Goal: Transaction & Acquisition: Purchase product/service

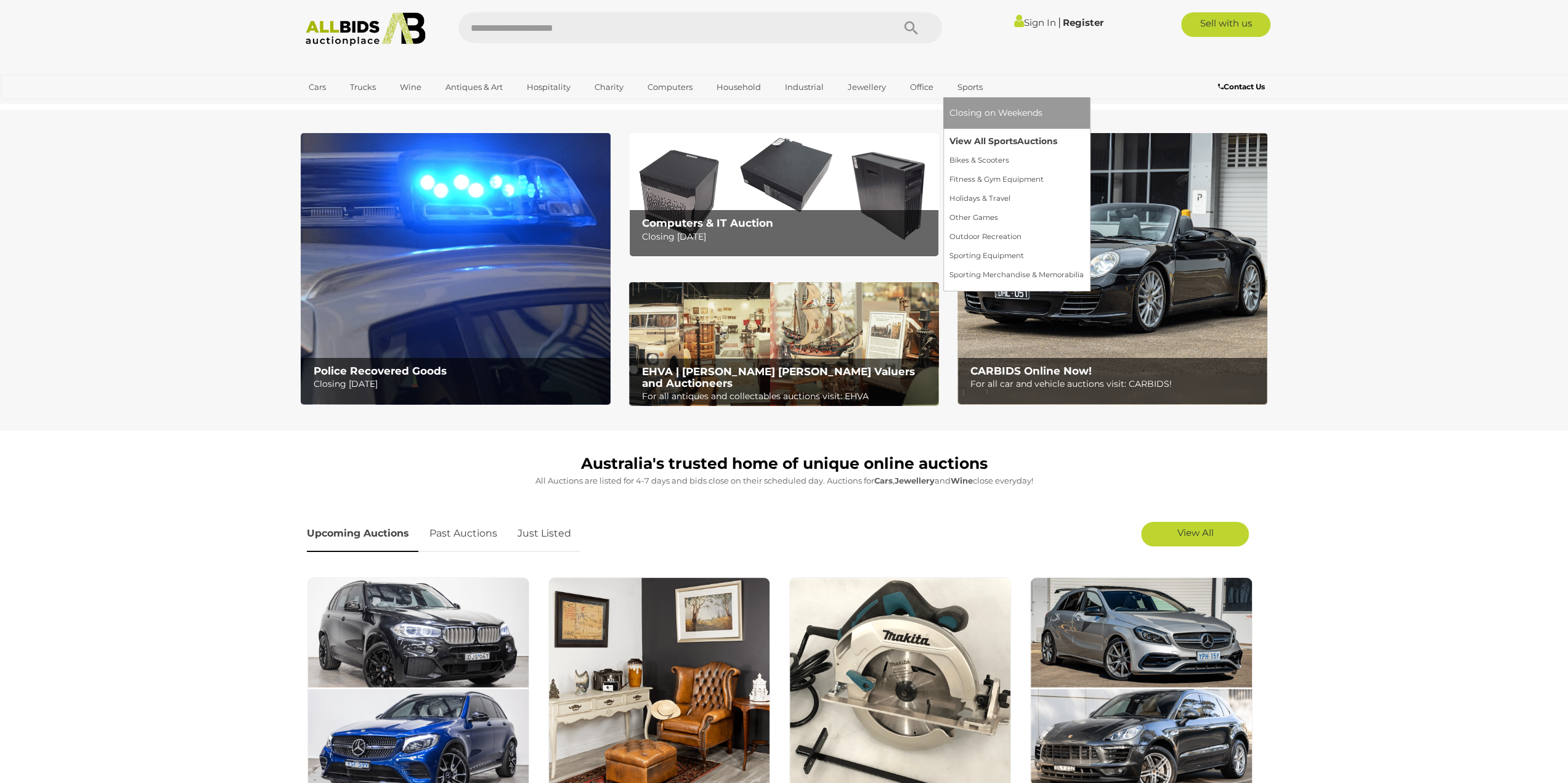
click at [1005, 140] on link "View All Sports Auctions" at bounding box center [1017, 141] width 135 height 19
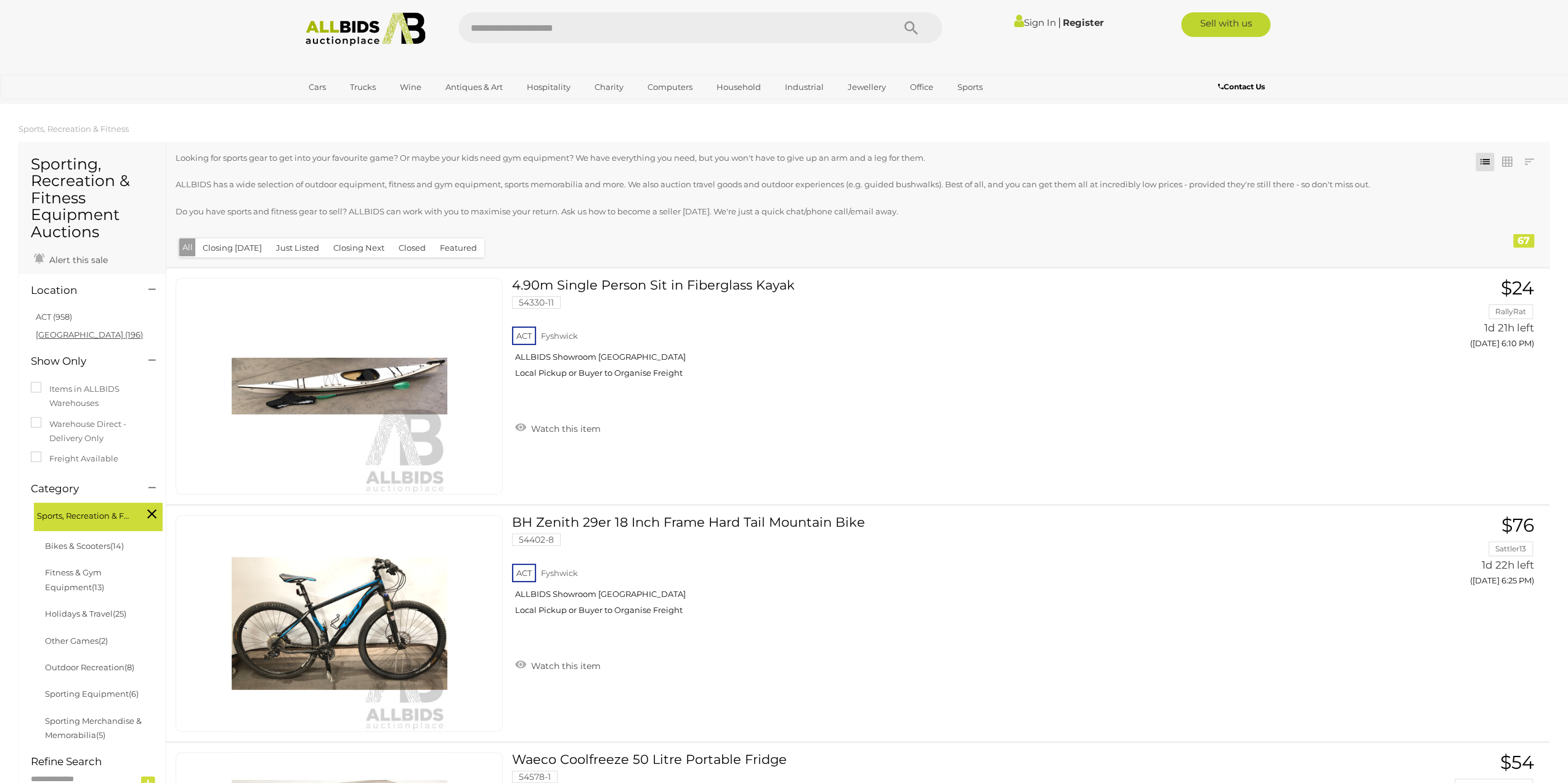
click at [67, 334] on link "NSW (196)" at bounding box center [89, 335] width 107 height 10
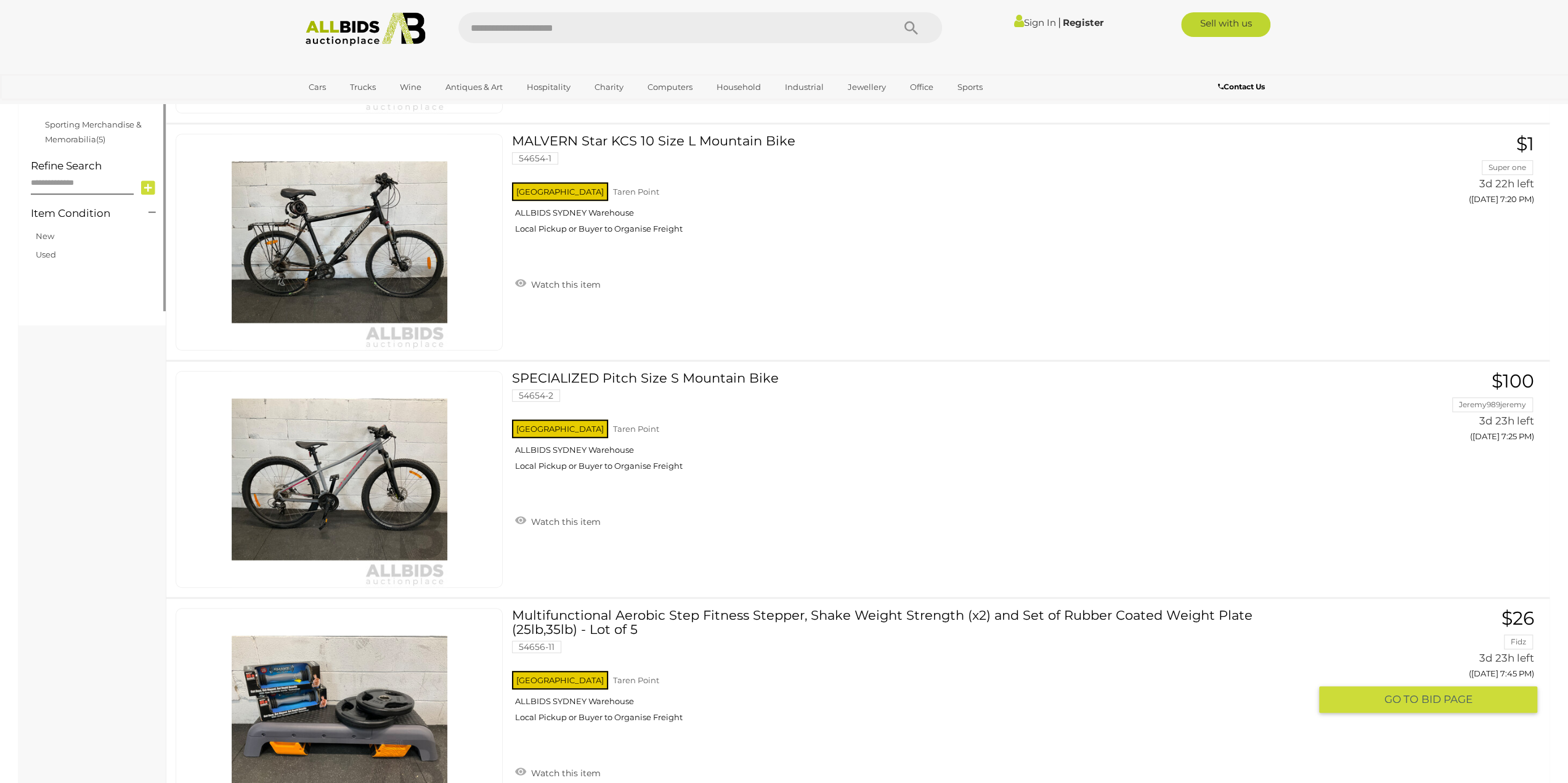
scroll to position [801, 0]
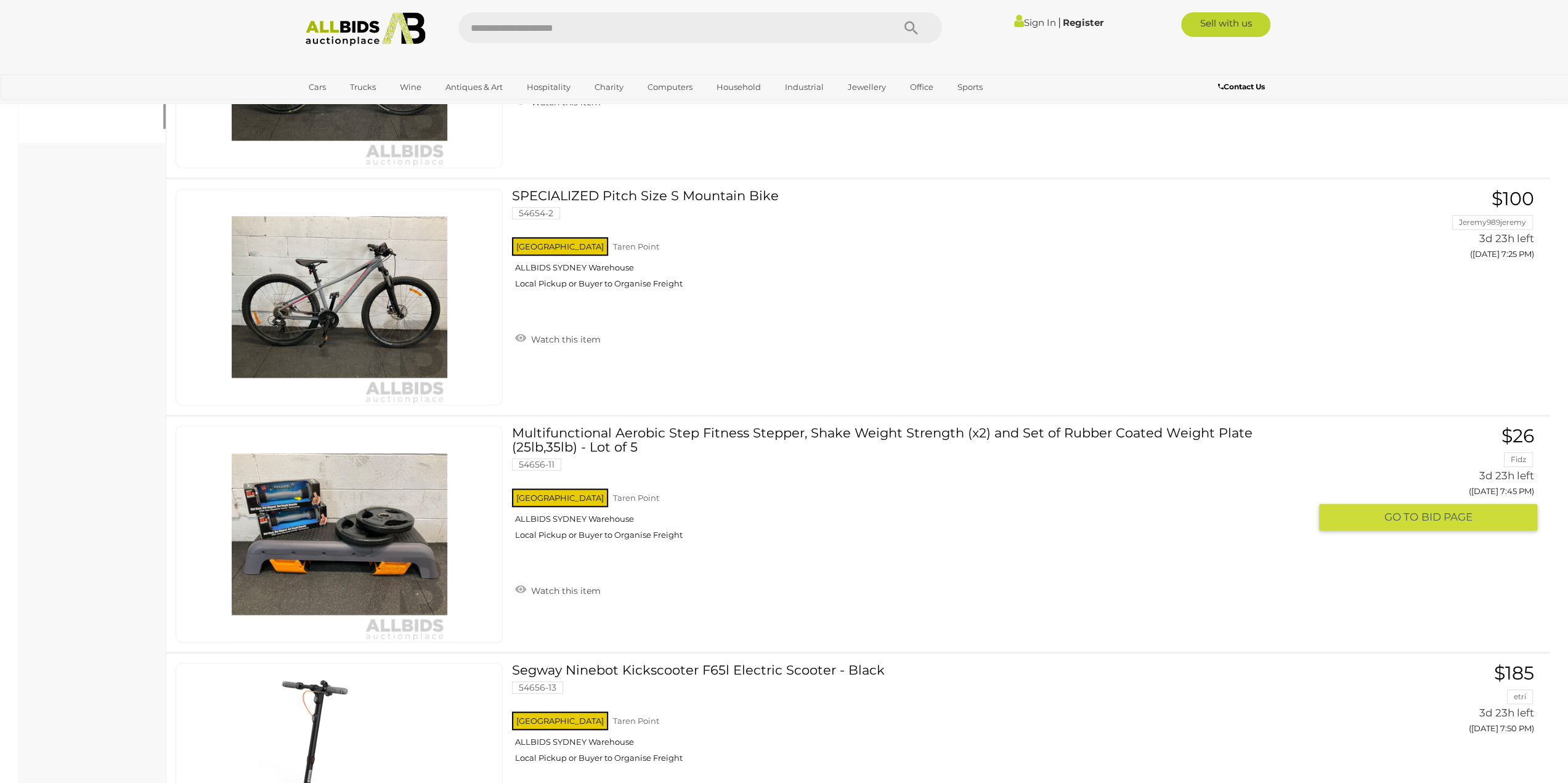
click at [1034, 549] on div "NSW Taren Point ALLBIDS SYDNEY Warehouse Local Pickup or Buyer to Organise Frei…" at bounding box center [911, 518] width 798 height 63
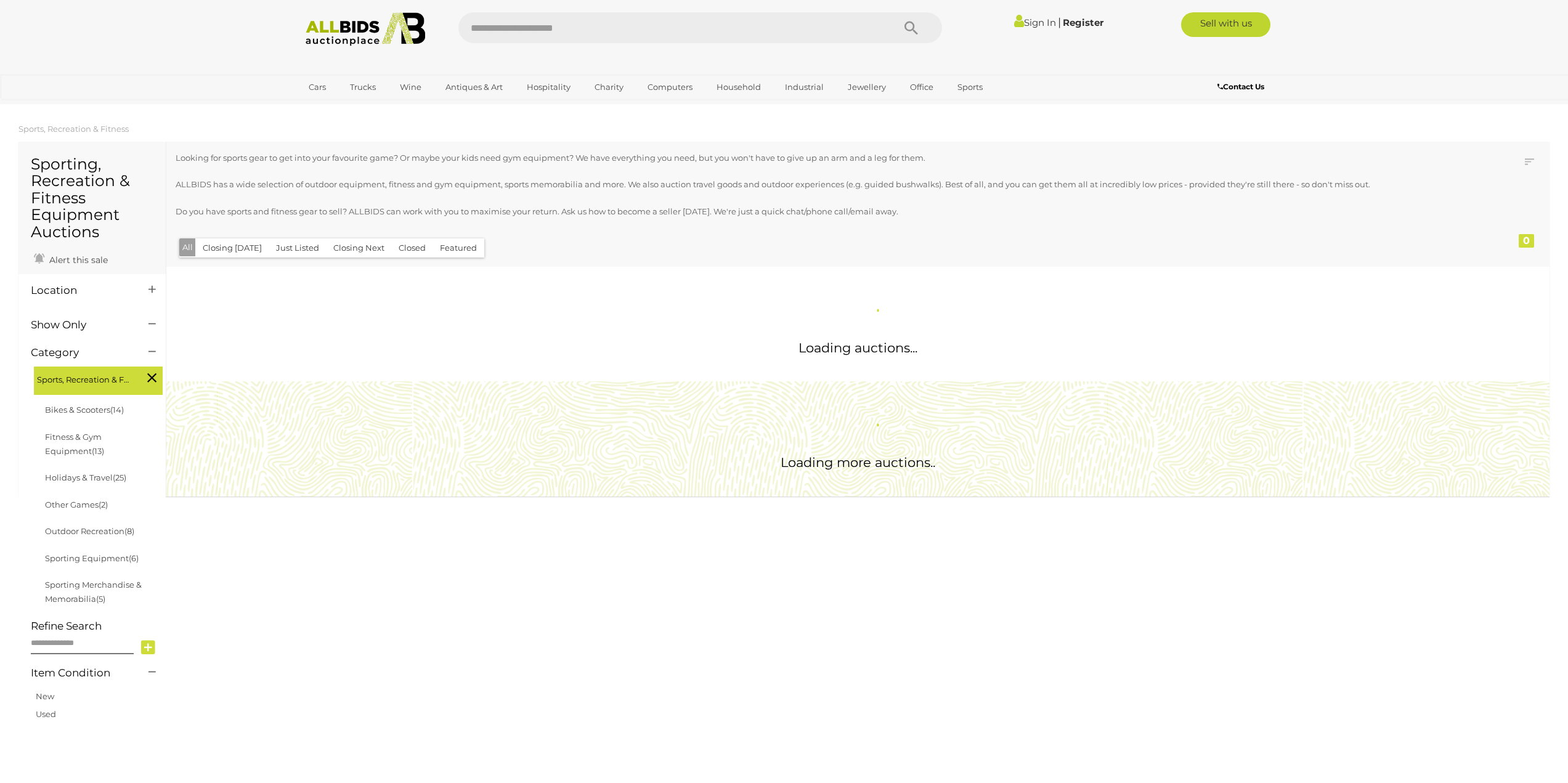
scroll to position [656, 0]
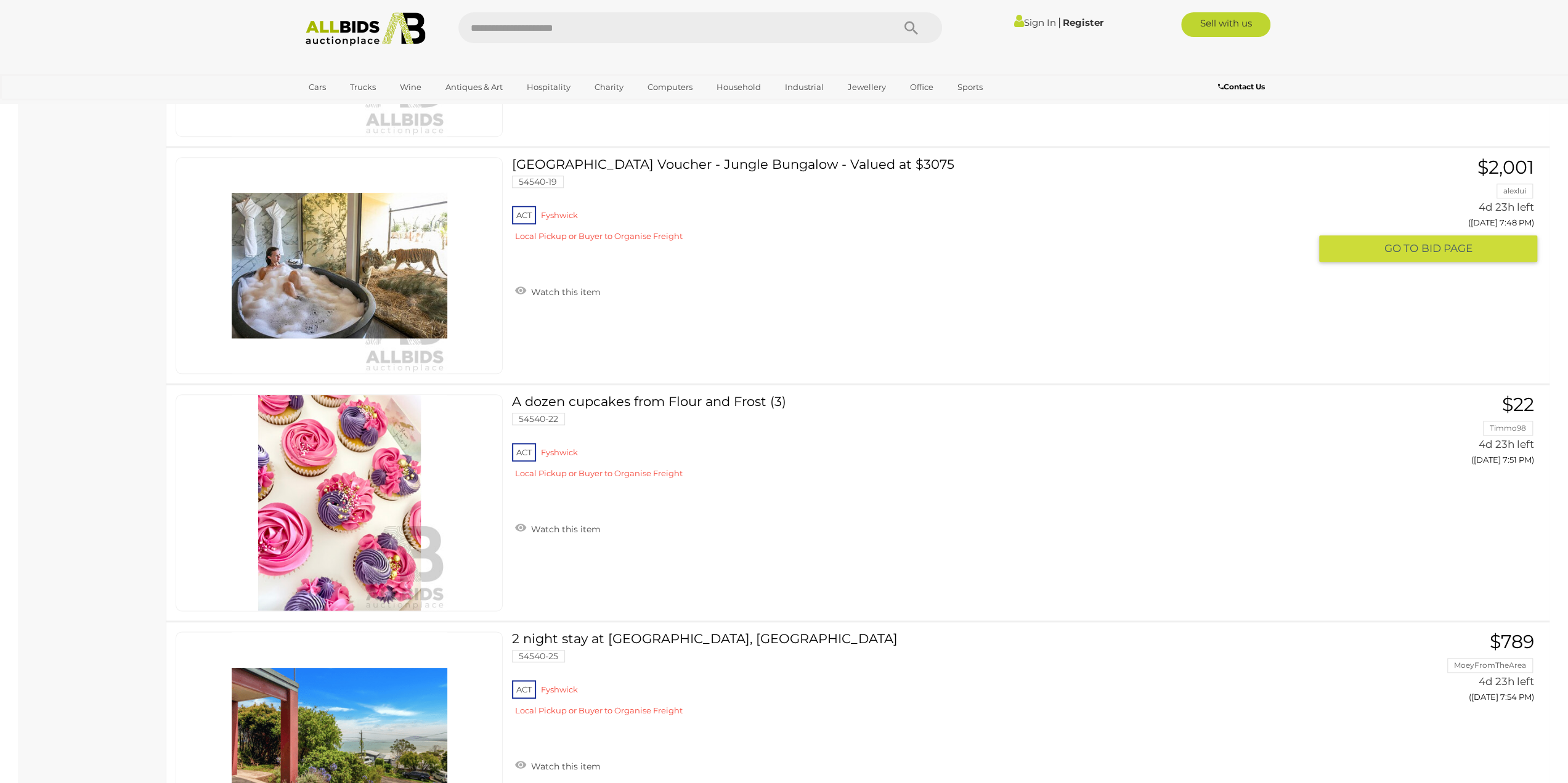
scroll to position [10619, 0]
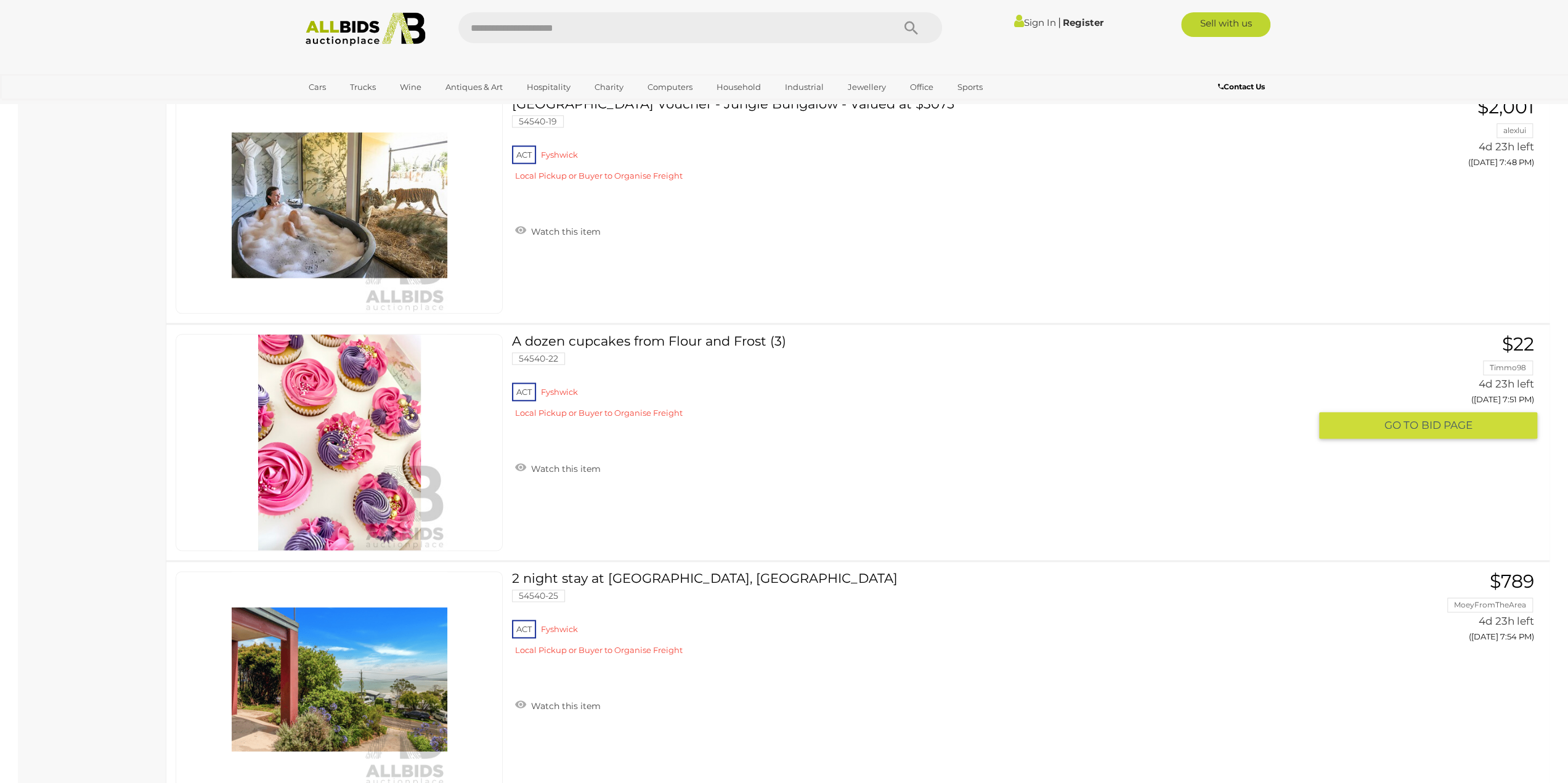
click at [1018, 408] on div "ACT Fyshwick Local Pickup or Buyer to Organise Freight" at bounding box center [911, 404] width 798 height 48
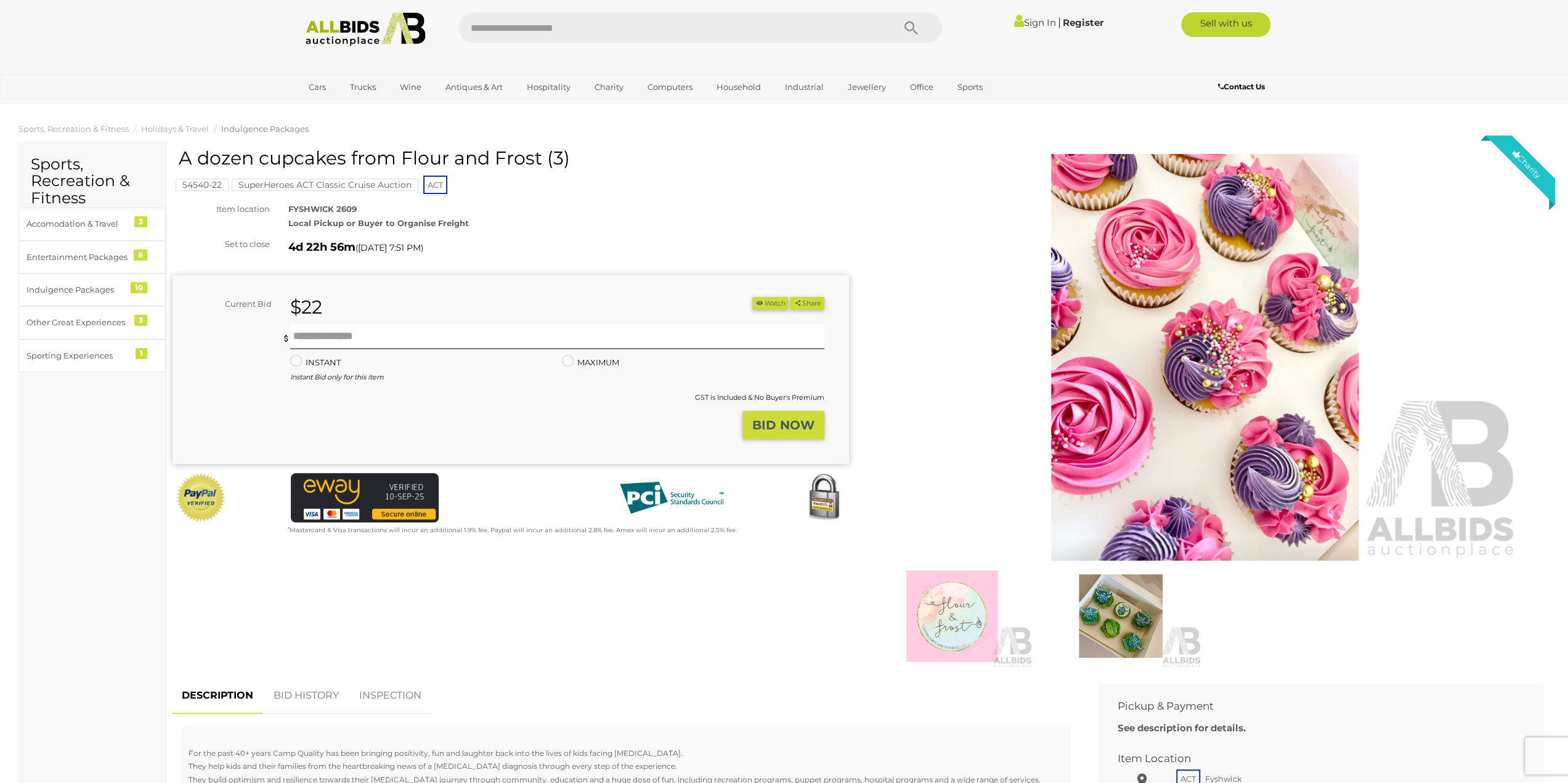
drag, startPoint x: 658, startPoint y: 162, endPoint x: 661, endPoint y: 155, distance: 7.6
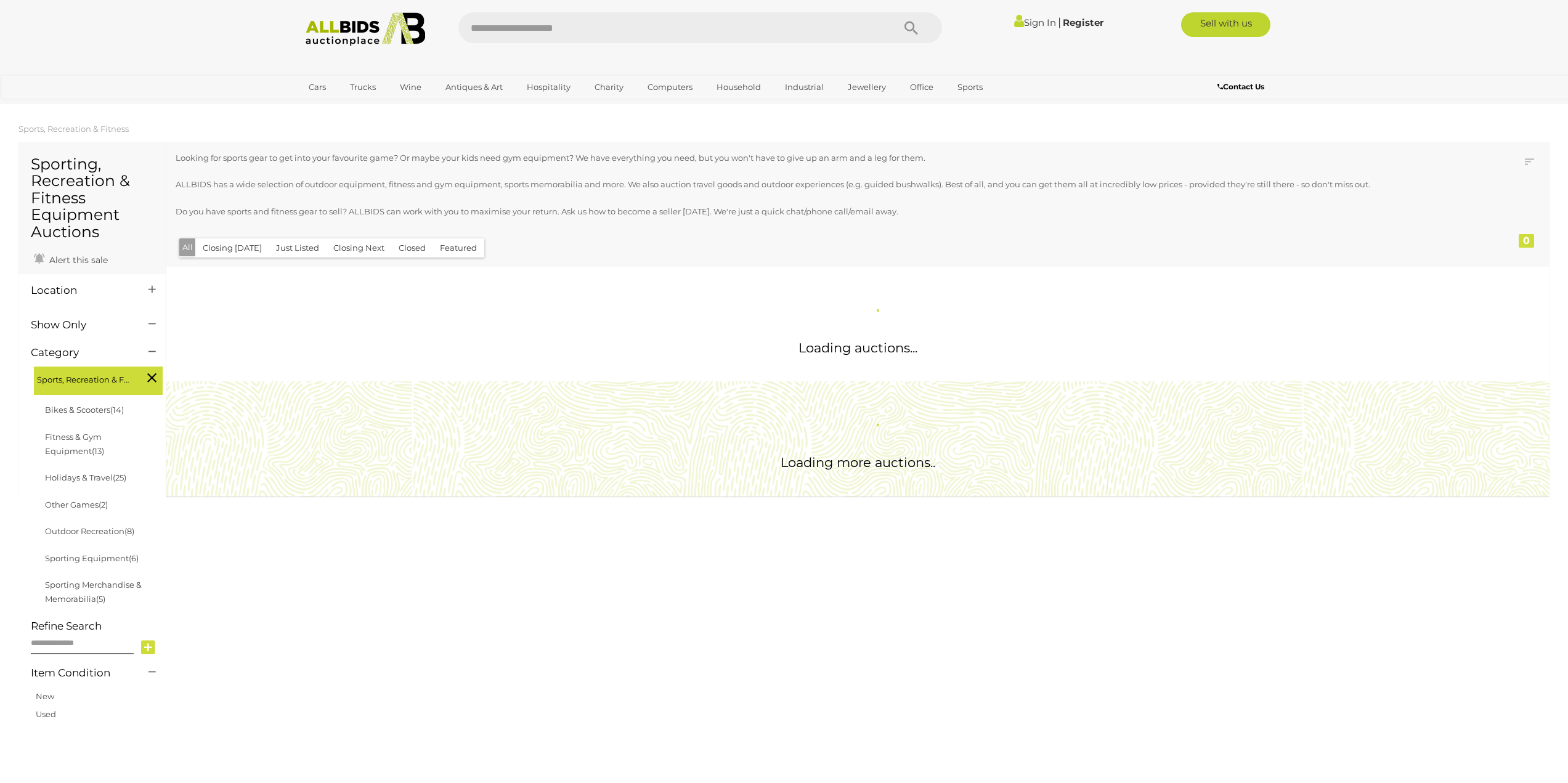
scroll to position [698, 0]
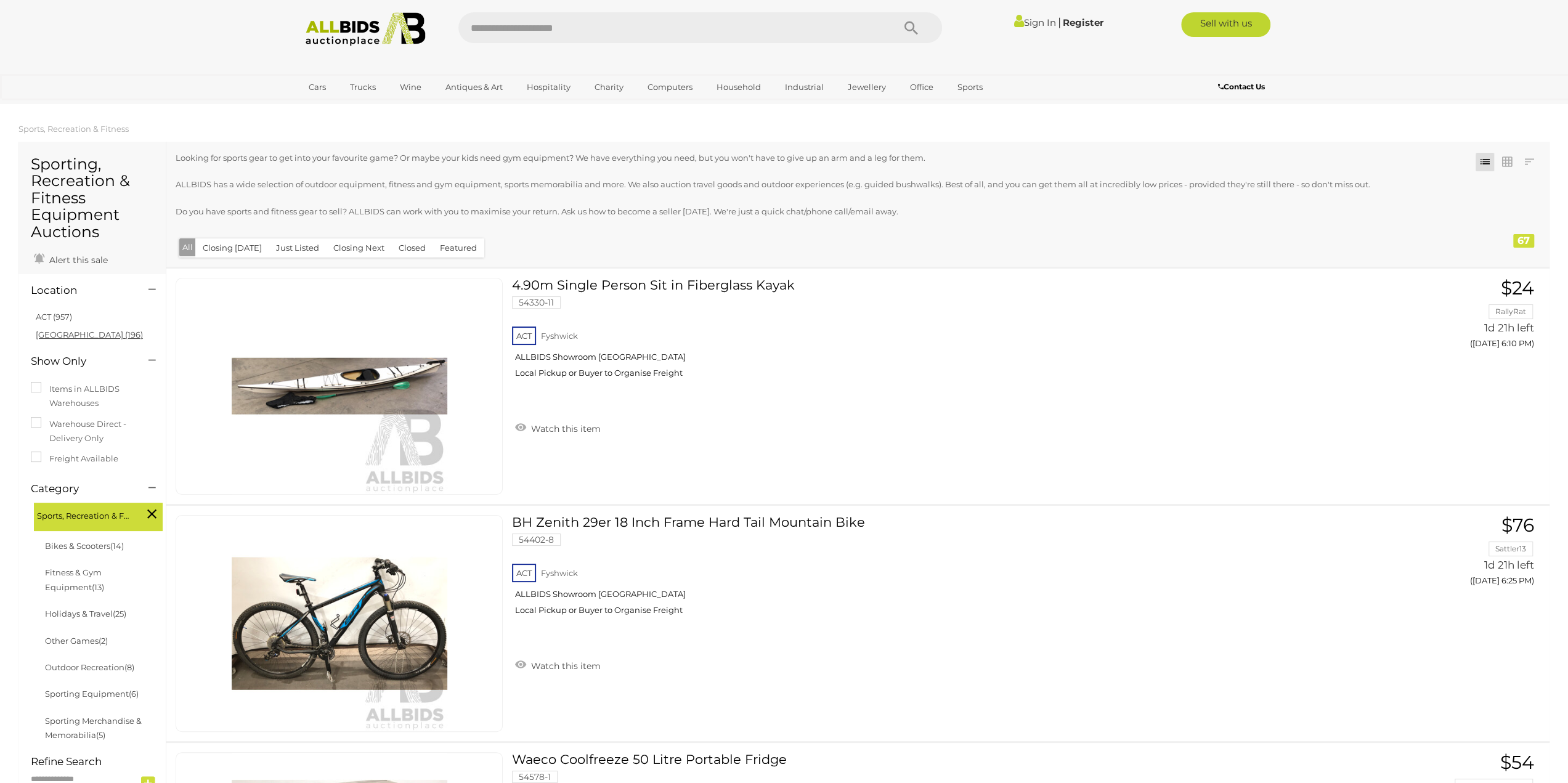
click at [58, 337] on link "NSW (196)" at bounding box center [89, 335] width 107 height 10
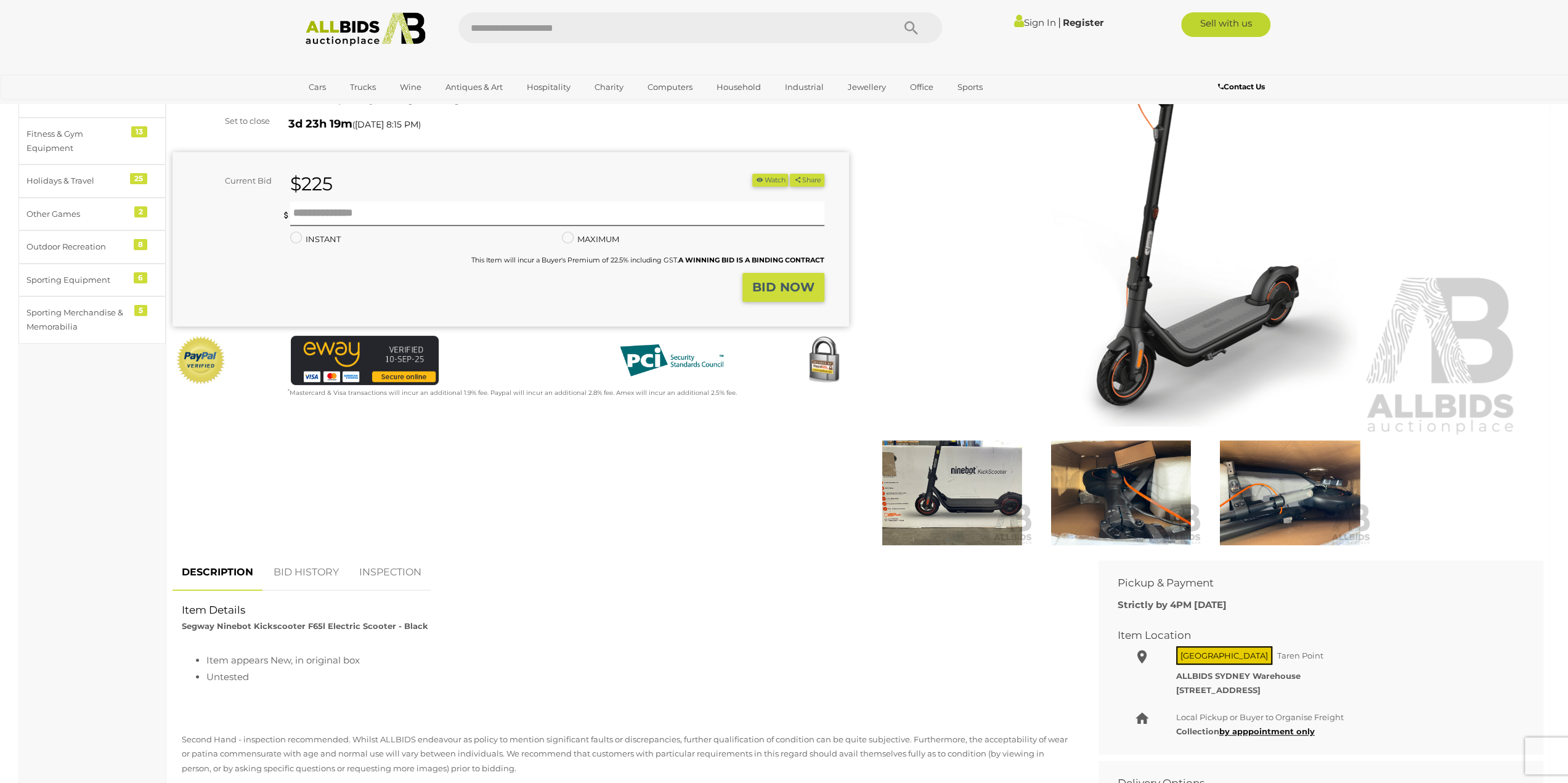
scroll to position [123, 0]
click at [965, 498] on img at bounding box center [952, 493] width 162 height 105
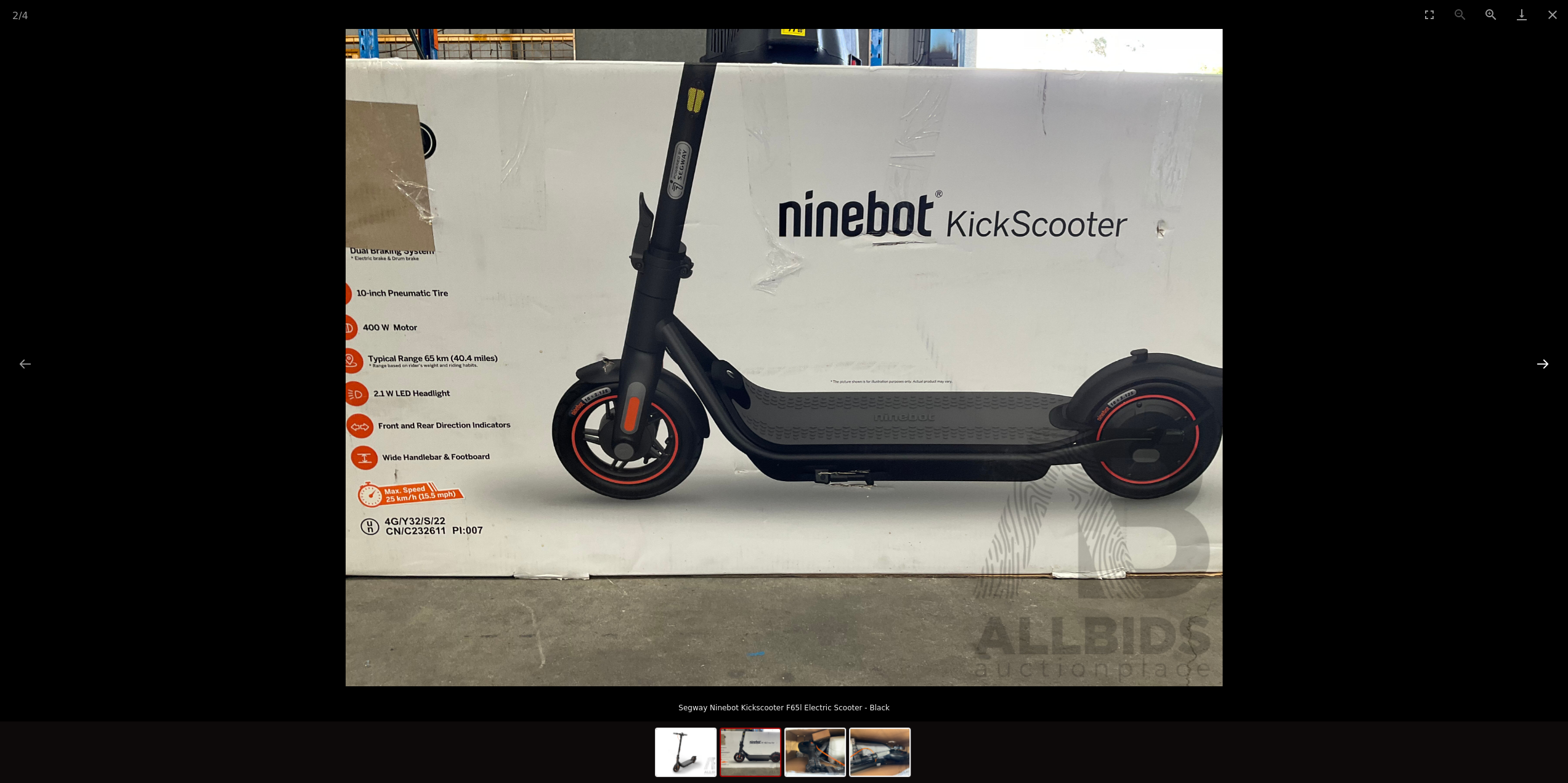
click at [1546, 355] on button "Next slide" at bounding box center [1543, 363] width 26 height 24
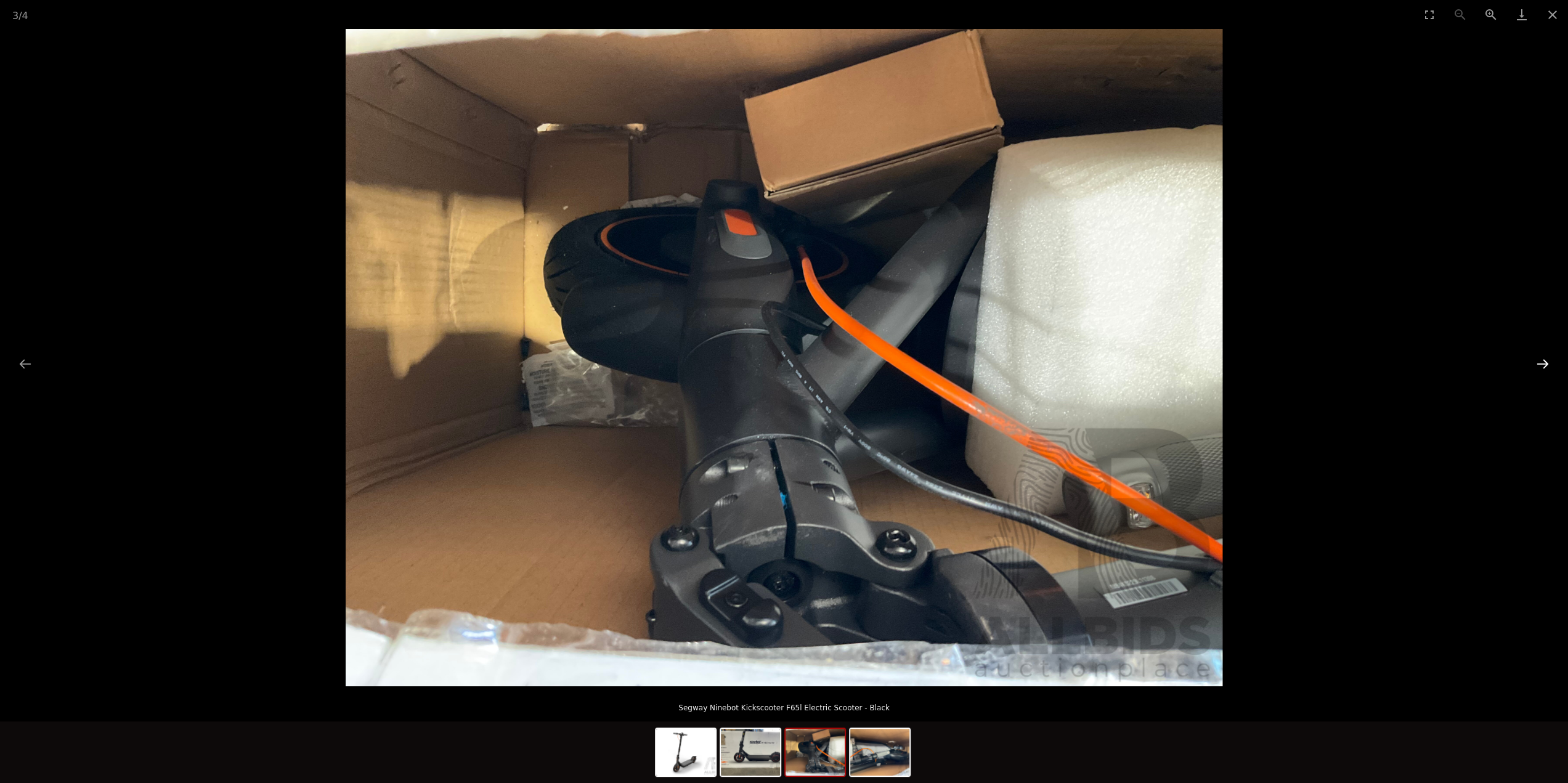
click at [1543, 360] on button "Next slide" at bounding box center [1543, 363] width 26 height 24
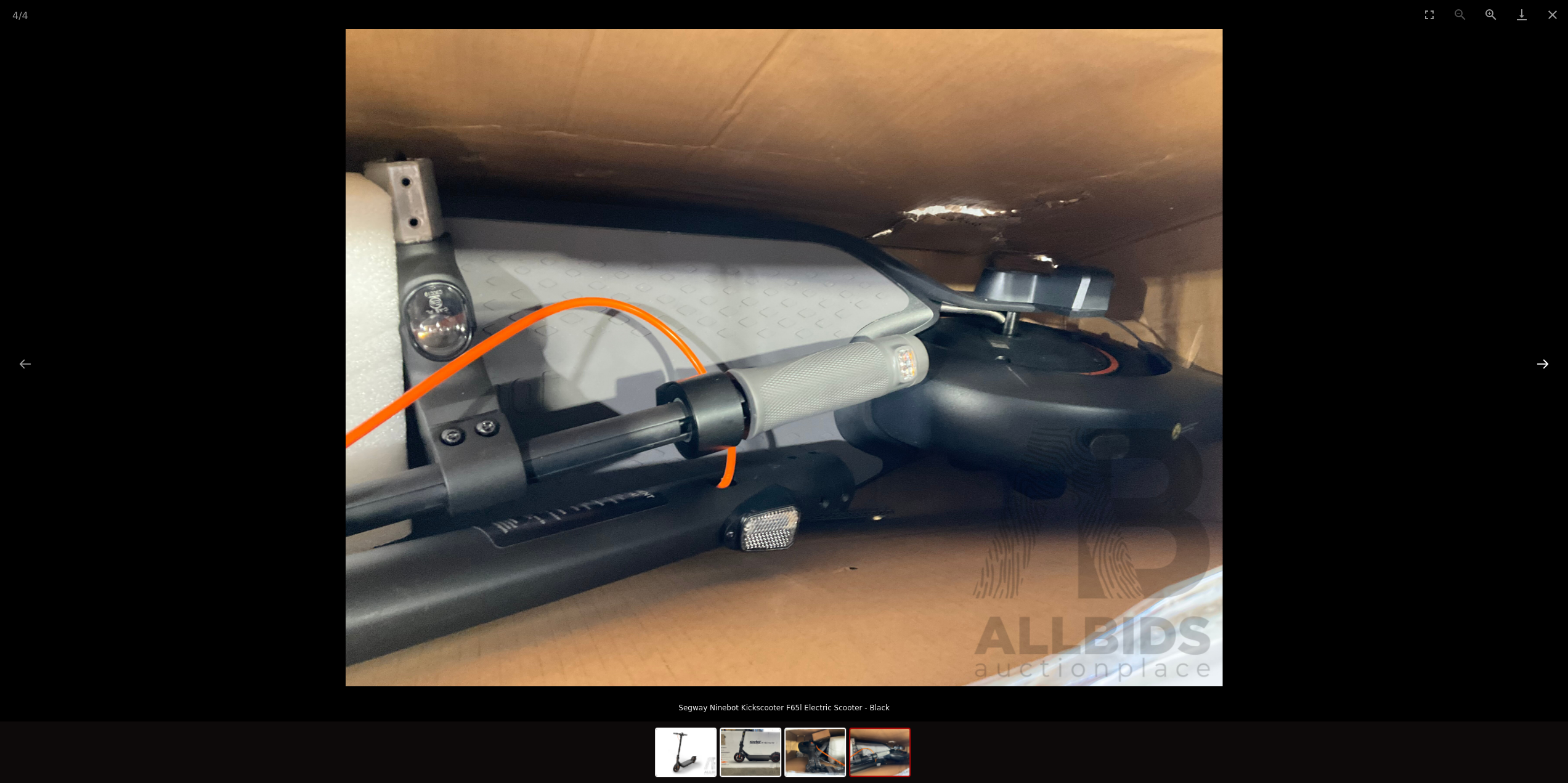
click at [1543, 360] on button "Next slide" at bounding box center [1543, 363] width 26 height 24
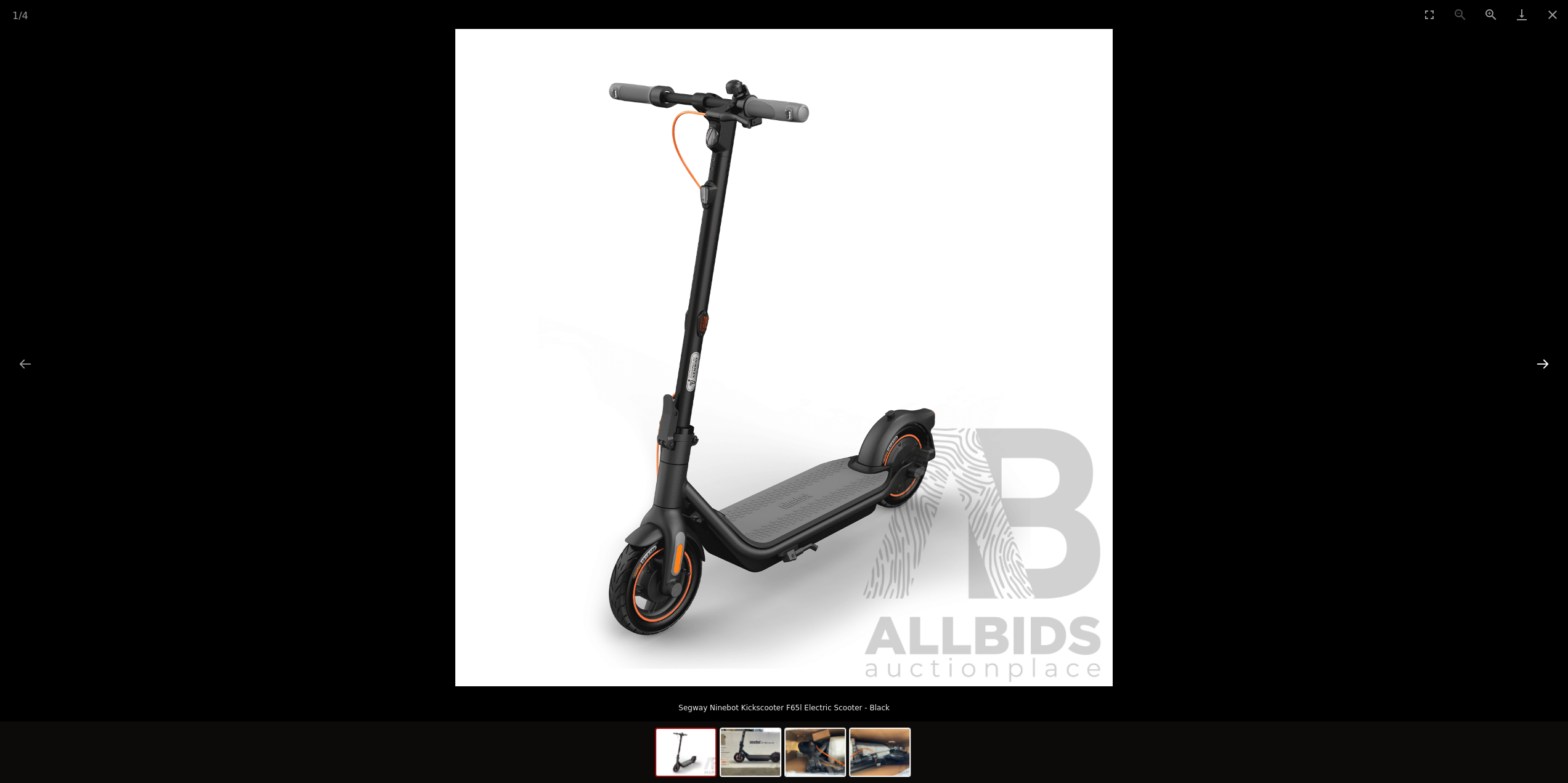
click at [1544, 353] on button "Next slide" at bounding box center [1543, 363] width 26 height 24
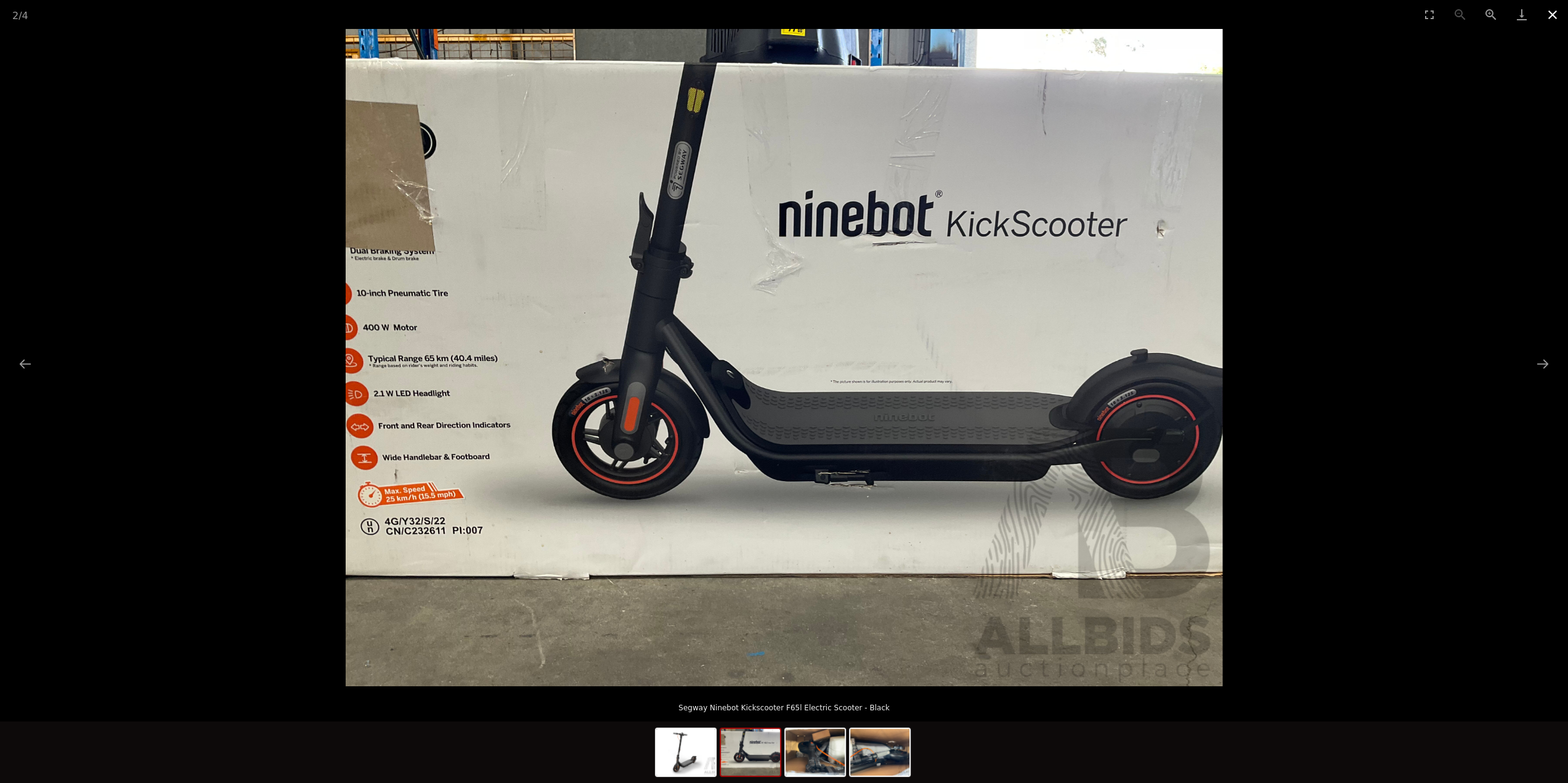
click at [1556, 9] on button "Close gallery" at bounding box center [1552, 14] width 31 height 29
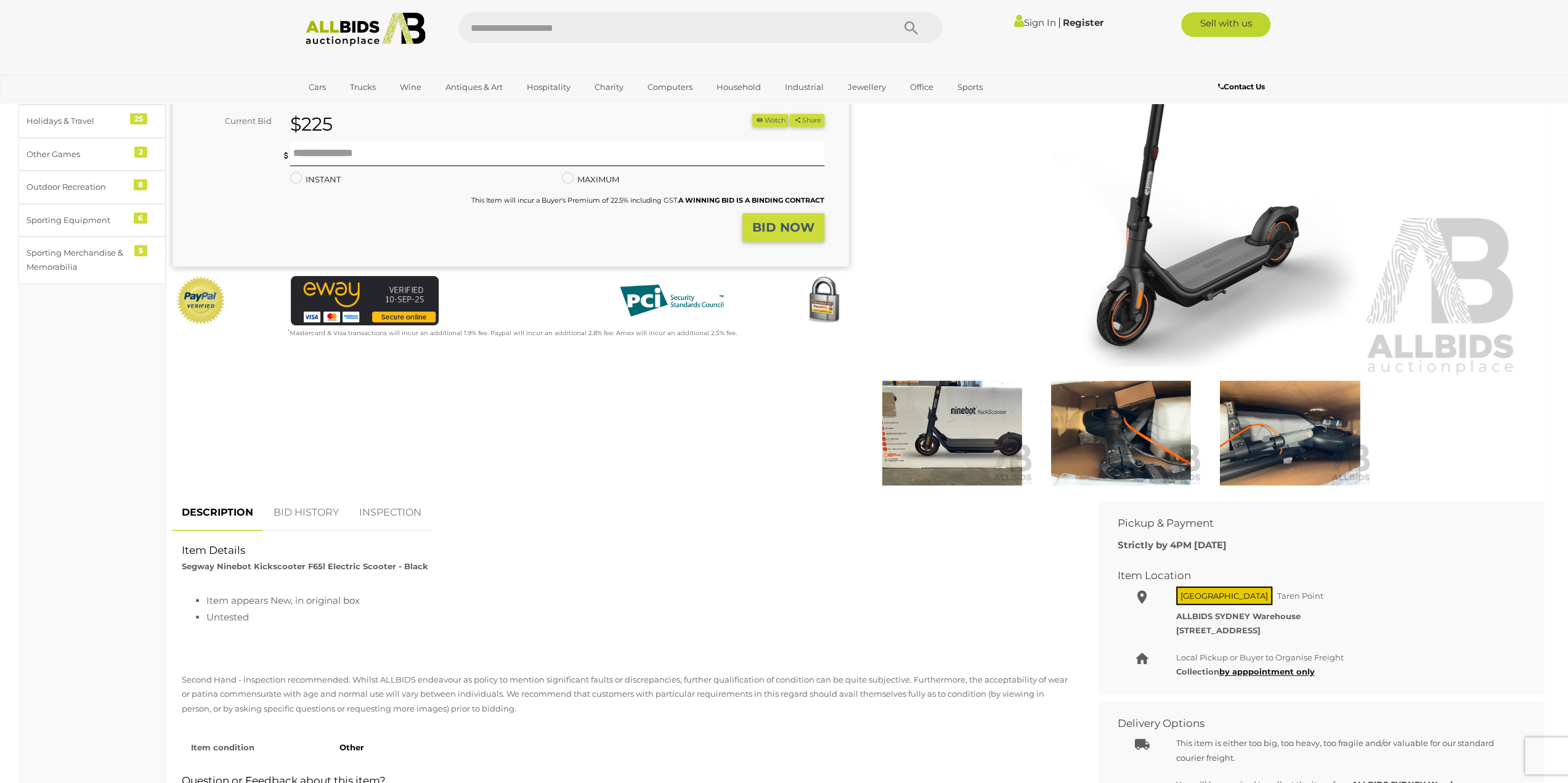
scroll to position [185, 0]
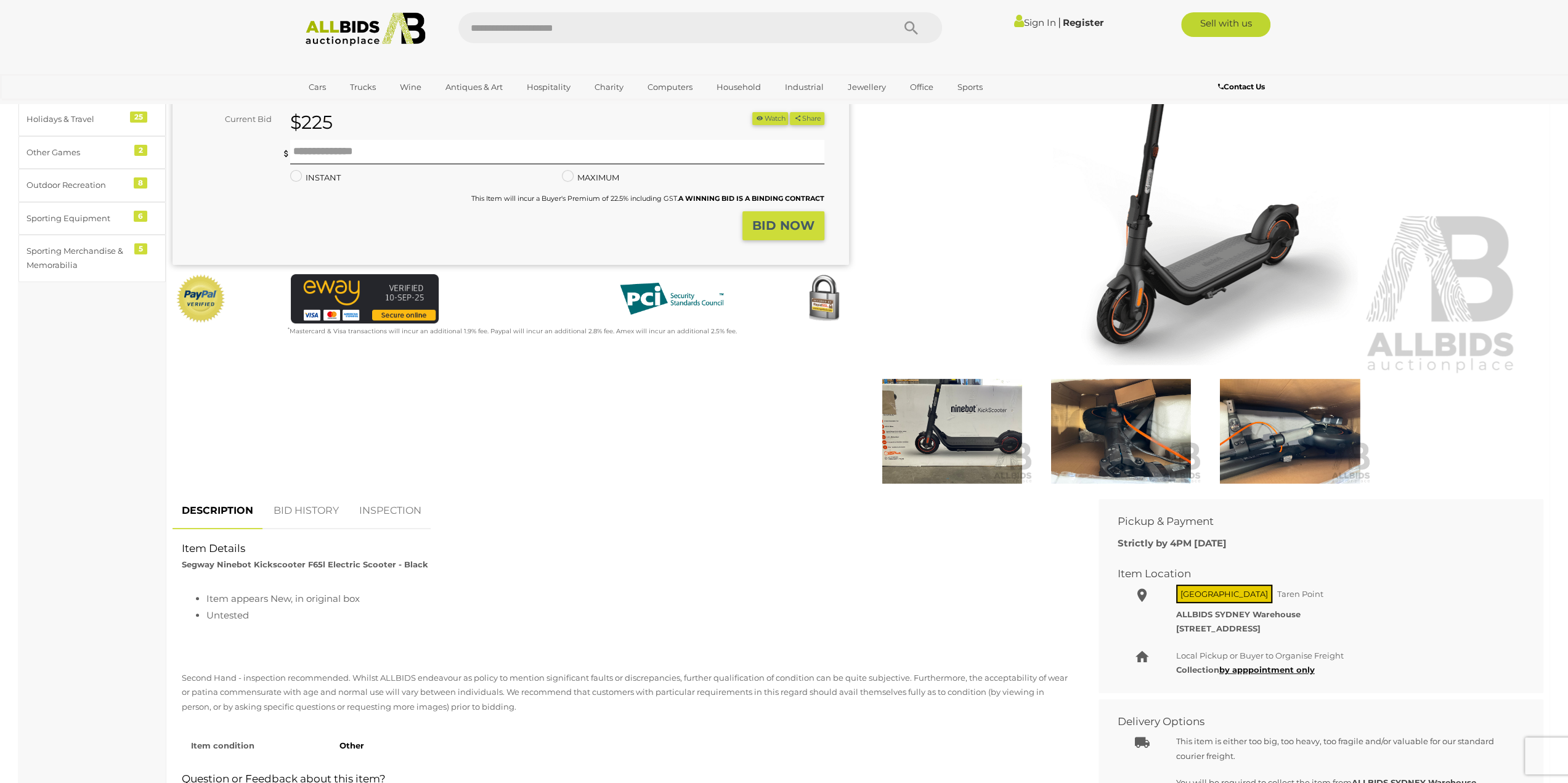
click at [1154, 437] on img at bounding box center [1121, 432] width 162 height 105
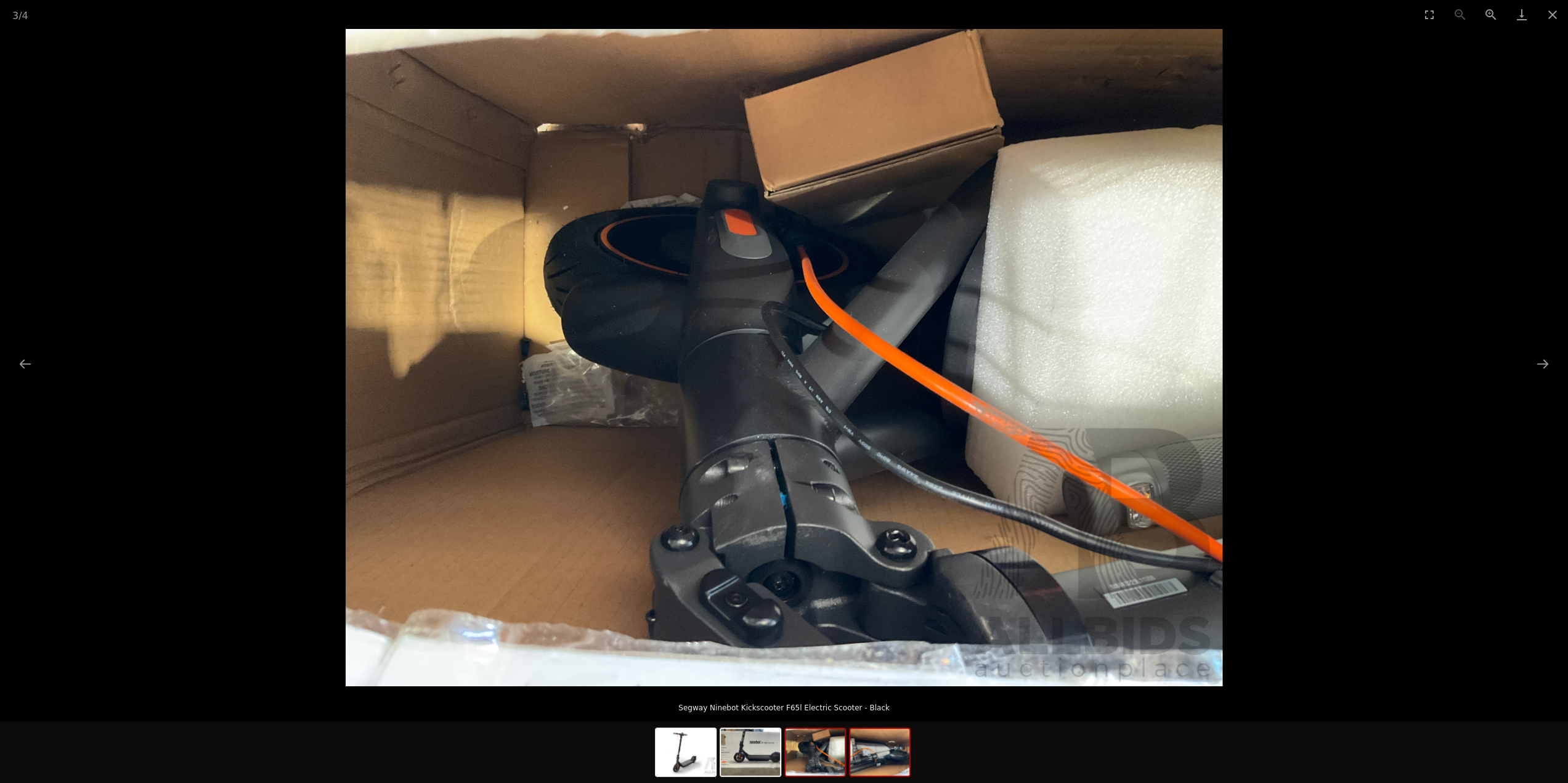
click at [878, 756] on img at bounding box center [880, 751] width 59 height 47
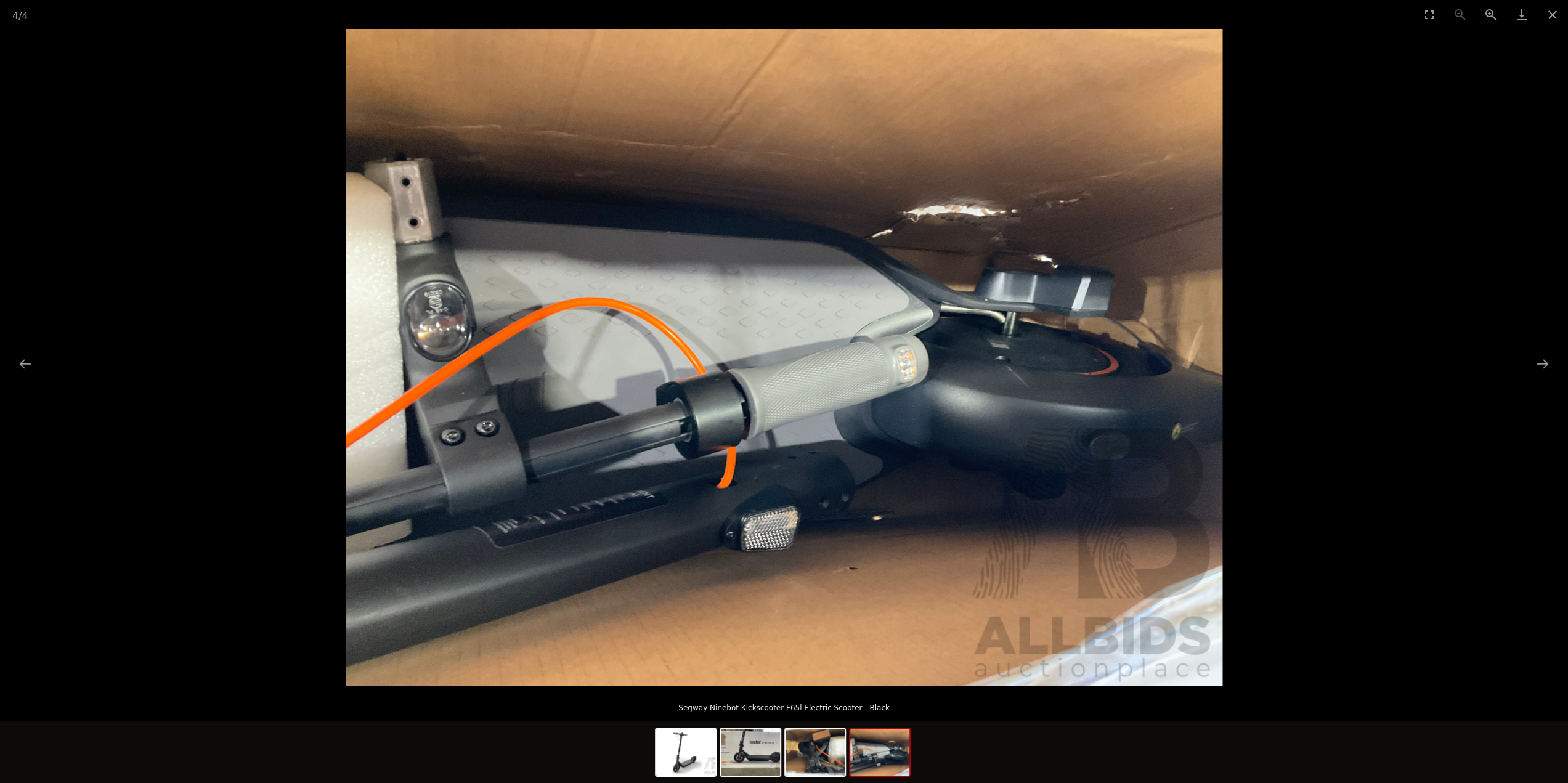
click at [716, 760] on div at bounding box center [784, 753] width 258 height 64
drag, startPoint x: 727, startPoint y: 752, endPoint x: 710, endPoint y: 760, distance: 18.8
click at [727, 753] on img at bounding box center [750, 751] width 59 height 47
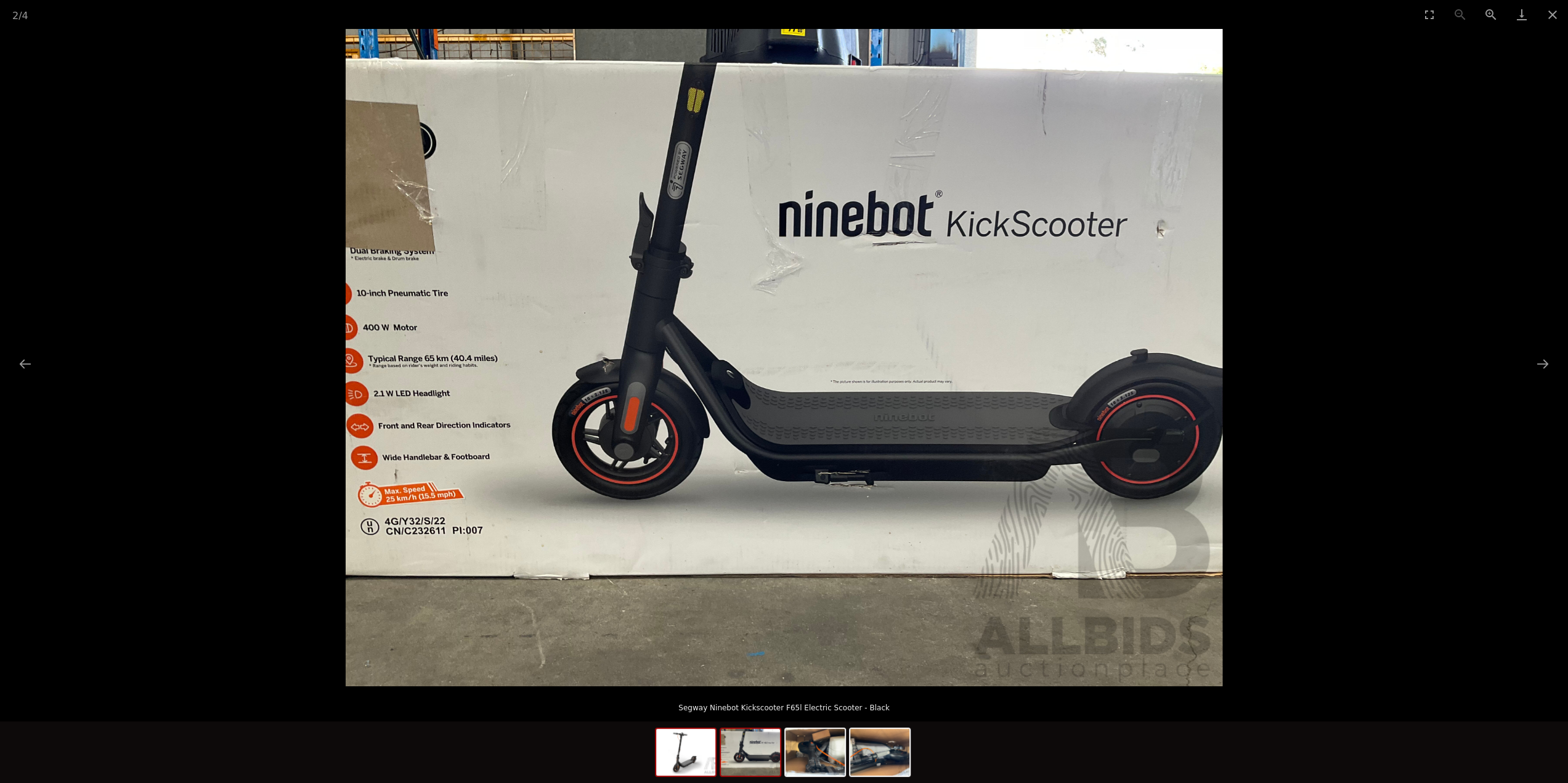
click at [690, 763] on img at bounding box center [686, 751] width 59 height 47
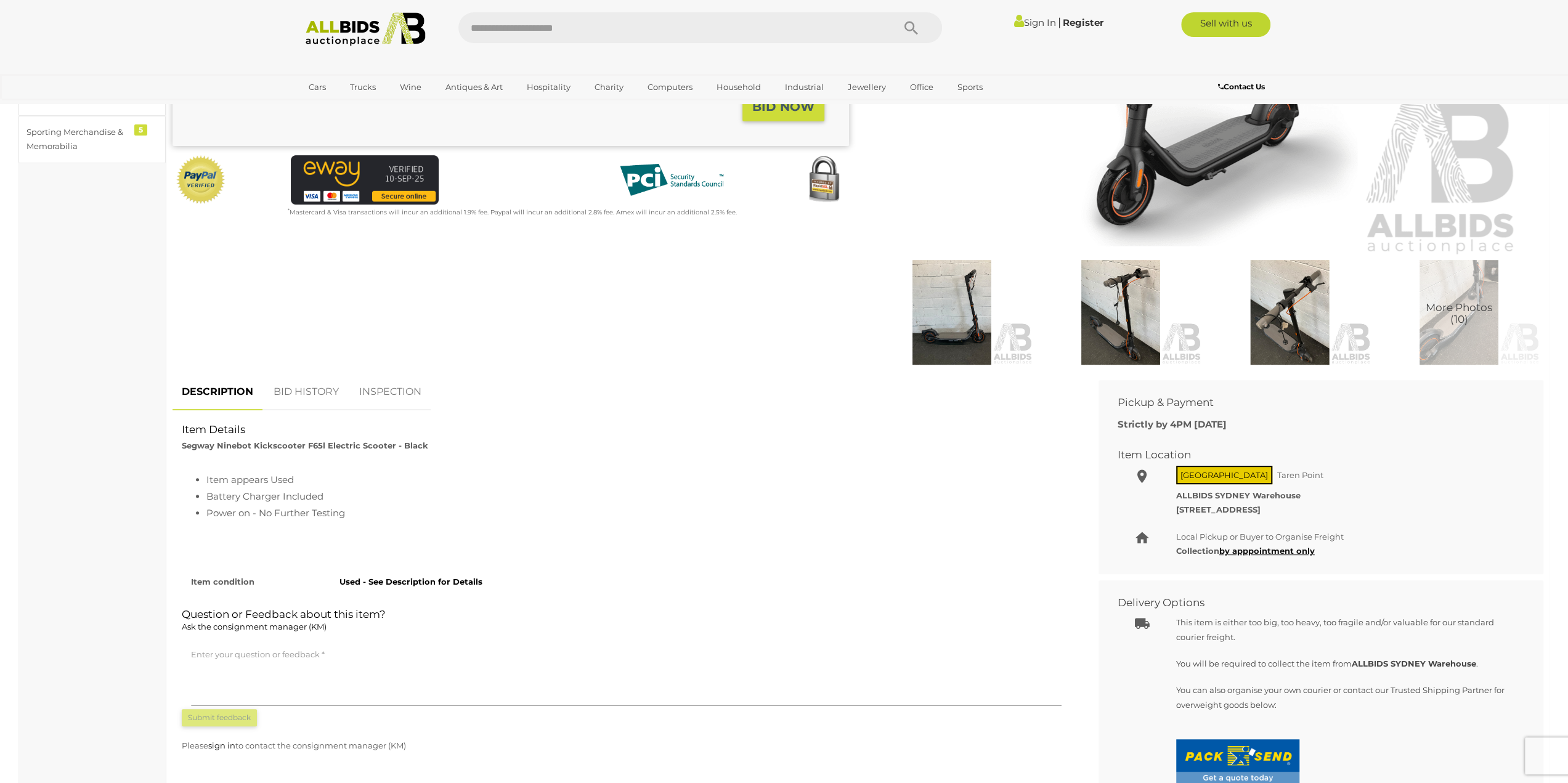
scroll to position [308, 0]
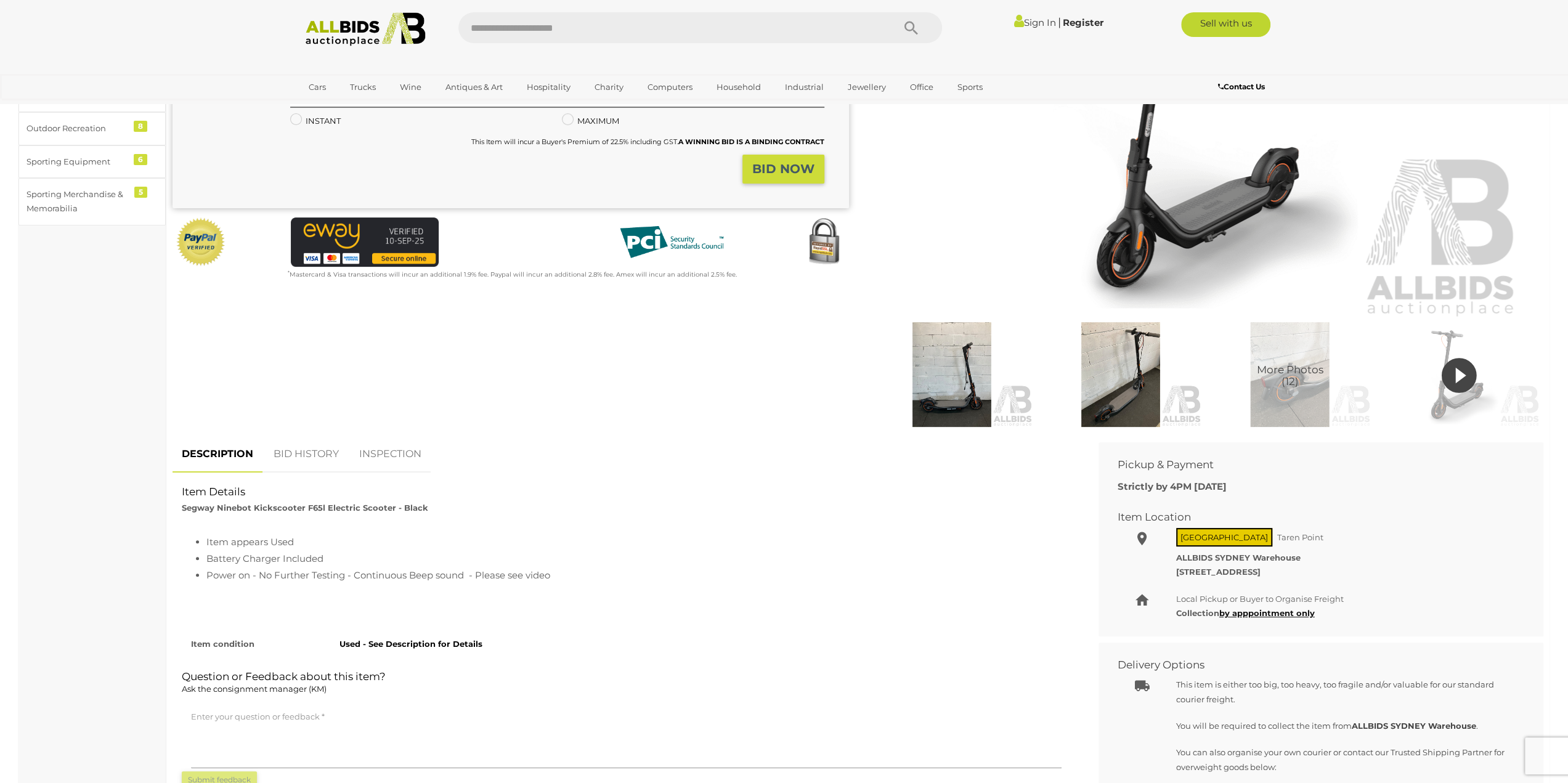
scroll to position [308, 0]
